Goal: Task Accomplishment & Management: Manage account settings

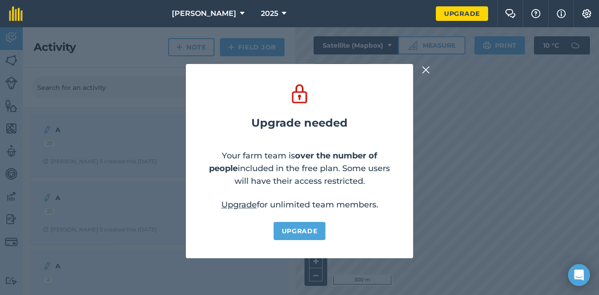
click at [427, 67] on img at bounding box center [426, 70] width 8 height 11
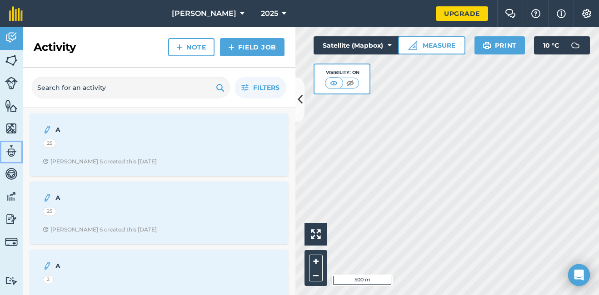
click at [7, 151] on img at bounding box center [11, 151] width 13 height 14
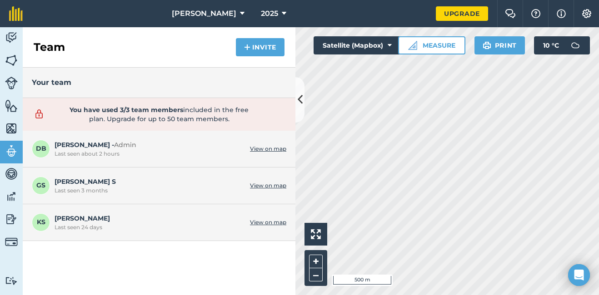
click at [40, 217] on span "KS" at bounding box center [41, 223] width 18 height 18
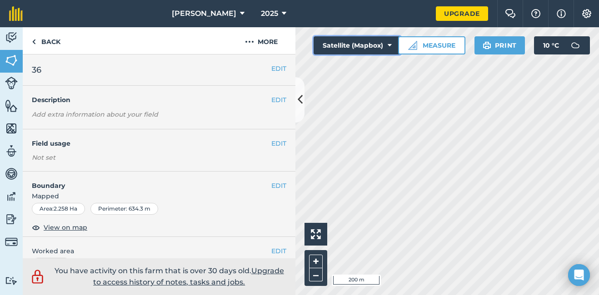
click at [366, 45] on button "Satellite (Mapbox)" at bounding box center [356, 45] width 87 height 18
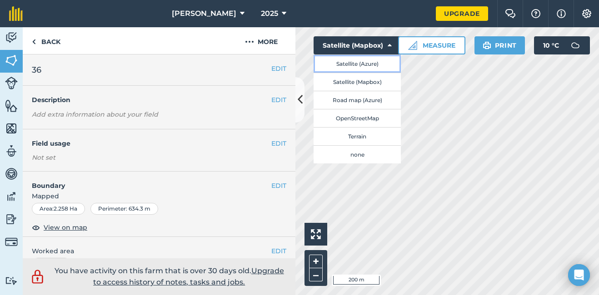
click at [368, 70] on button "Satellite (Azure)" at bounding box center [356, 64] width 87 height 18
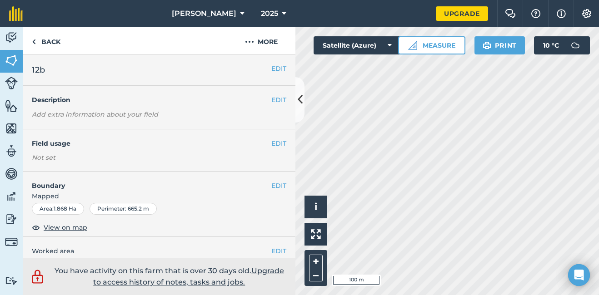
click at [418, 295] on html "[PERSON_NAME] 2025 Upgrade Farm Chat Help Info Settings Map printing is not ava…" at bounding box center [299, 147] width 599 height 295
click at [405, 295] on html "[PERSON_NAME] 2025 Upgrade Farm Chat Help Info Settings Map printing is not ava…" at bounding box center [299, 147] width 599 height 295
click at [10, 129] on img at bounding box center [11, 129] width 13 height 14
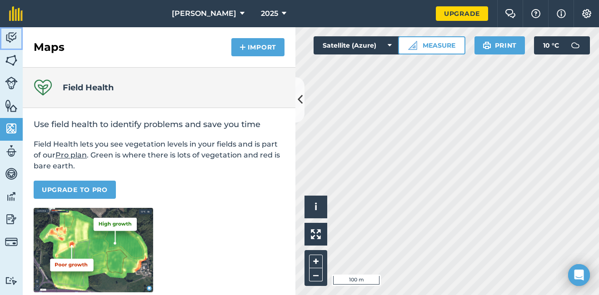
click at [10, 40] on img at bounding box center [11, 38] width 13 height 14
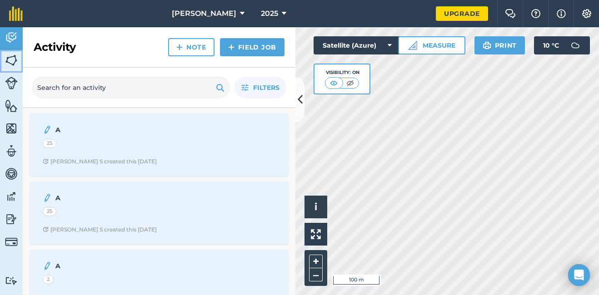
click at [12, 61] on img at bounding box center [11, 61] width 13 height 14
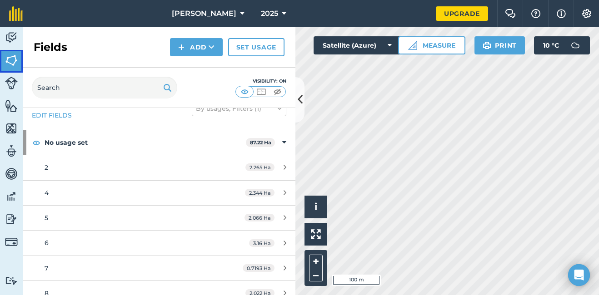
scroll to position [22, 0]
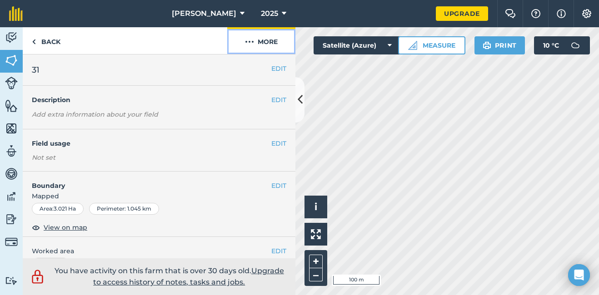
click at [263, 44] on button "More" at bounding box center [261, 40] width 68 height 27
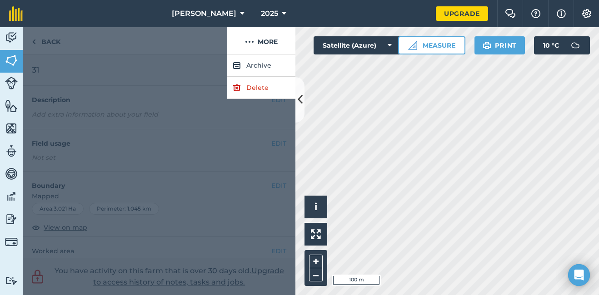
click at [250, 195] on div at bounding box center [159, 175] width 273 height 241
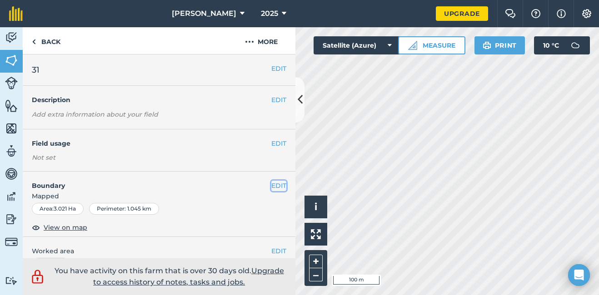
click at [272, 185] on button "EDIT" at bounding box center [278, 186] width 15 height 10
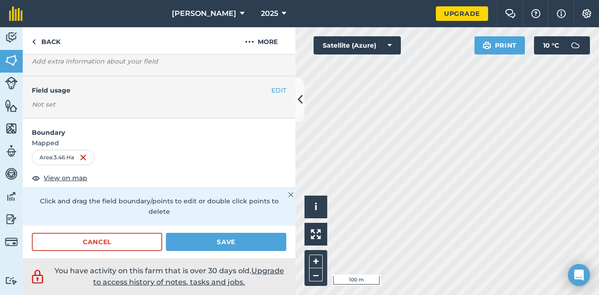
scroll to position [55, 0]
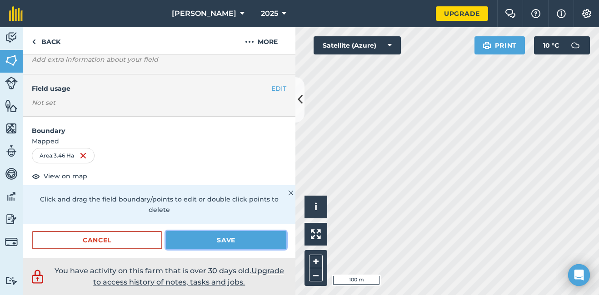
click at [220, 242] on button "Save" at bounding box center [226, 240] width 120 height 18
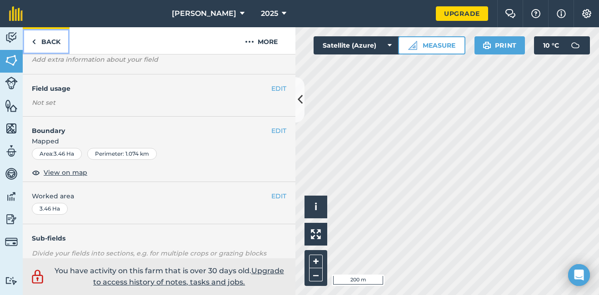
click at [41, 40] on link "Back" at bounding box center [46, 40] width 47 height 27
click at [37, 47] on link "Back" at bounding box center [46, 40] width 47 height 27
